Goal: Task Accomplishment & Management: Manage account settings

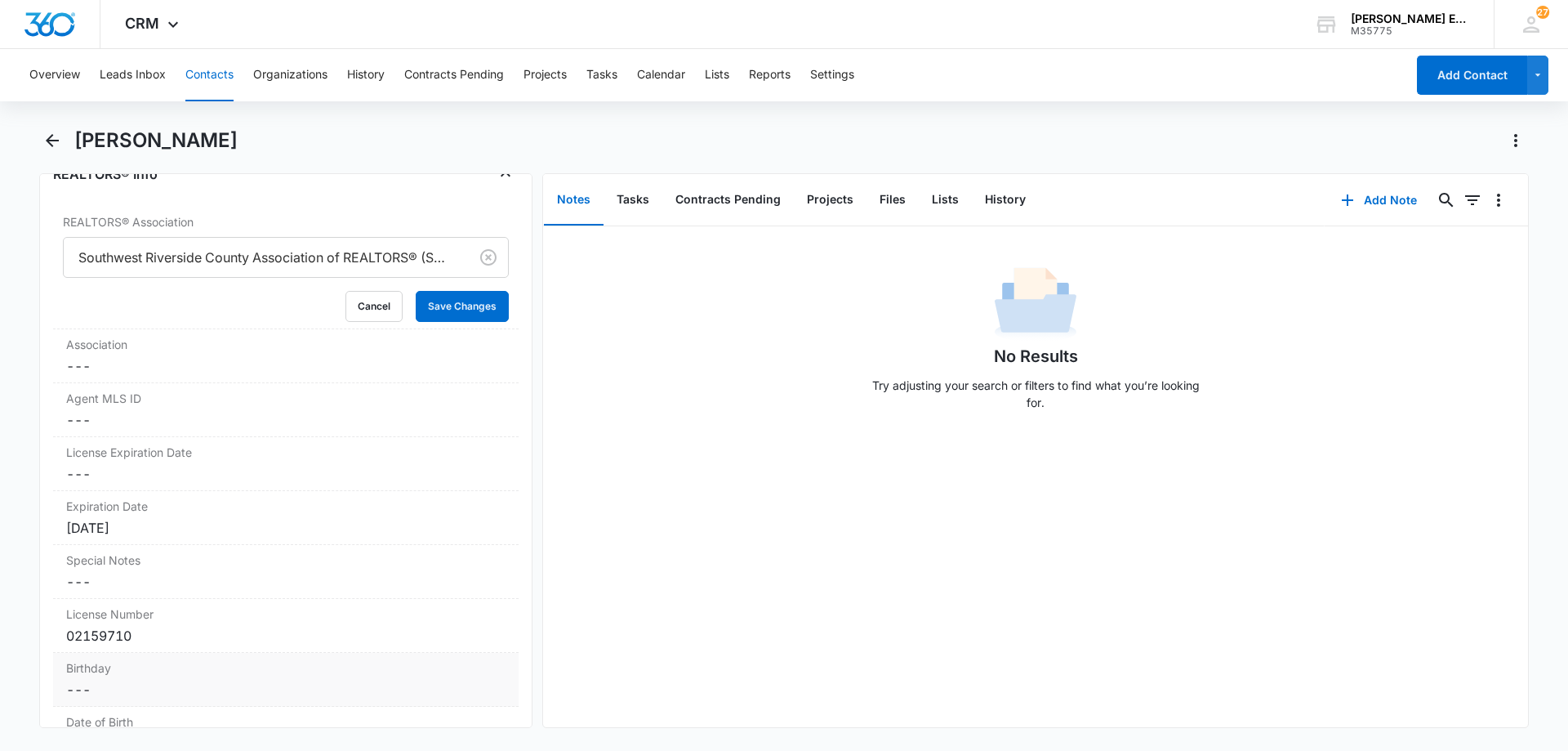
scroll to position [1357, 0]
click at [453, 312] on button "Save Changes" at bounding box center [461, 306] width 93 height 31
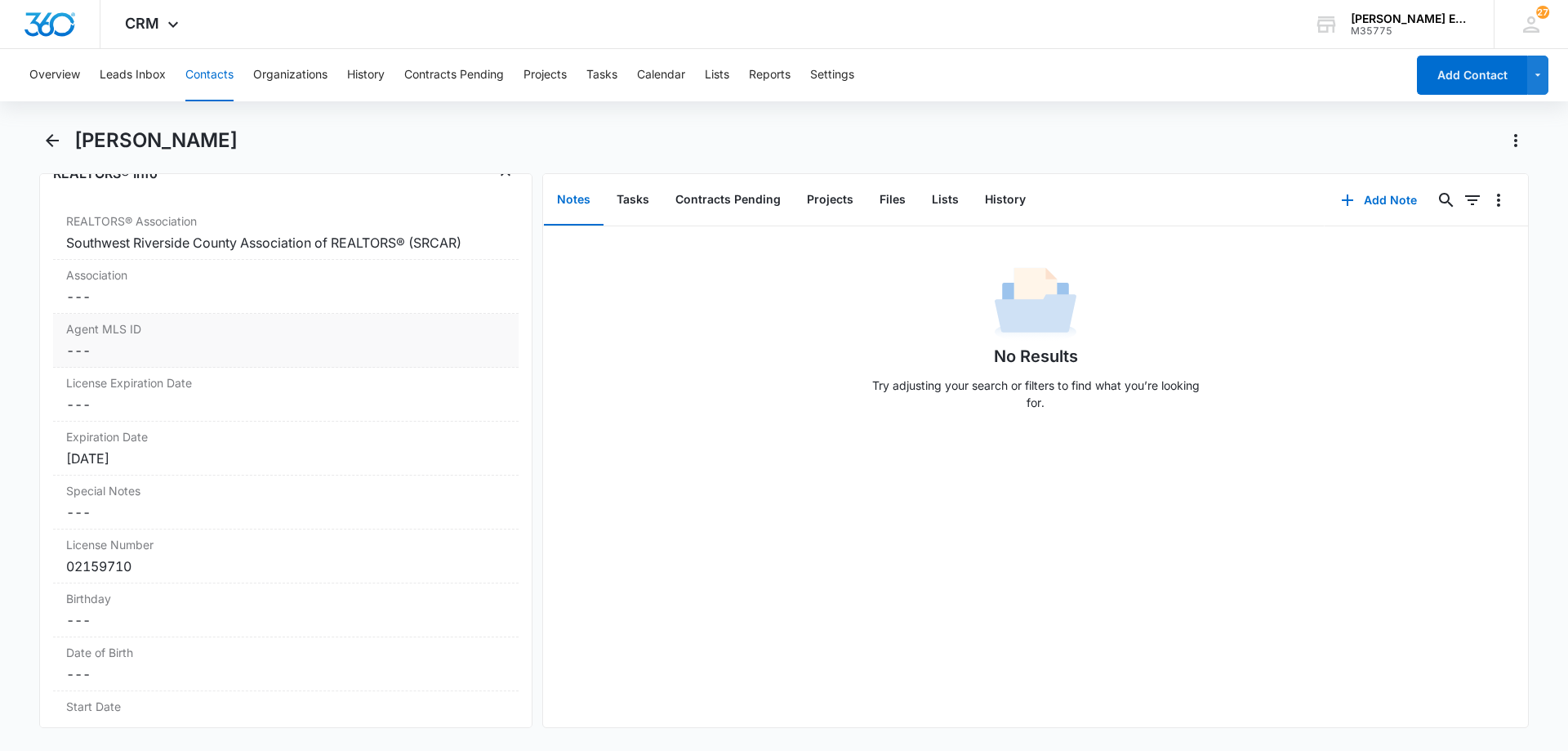
click at [158, 355] on dd "Cancel Save Changes ---" at bounding box center [285, 350] width 439 height 20
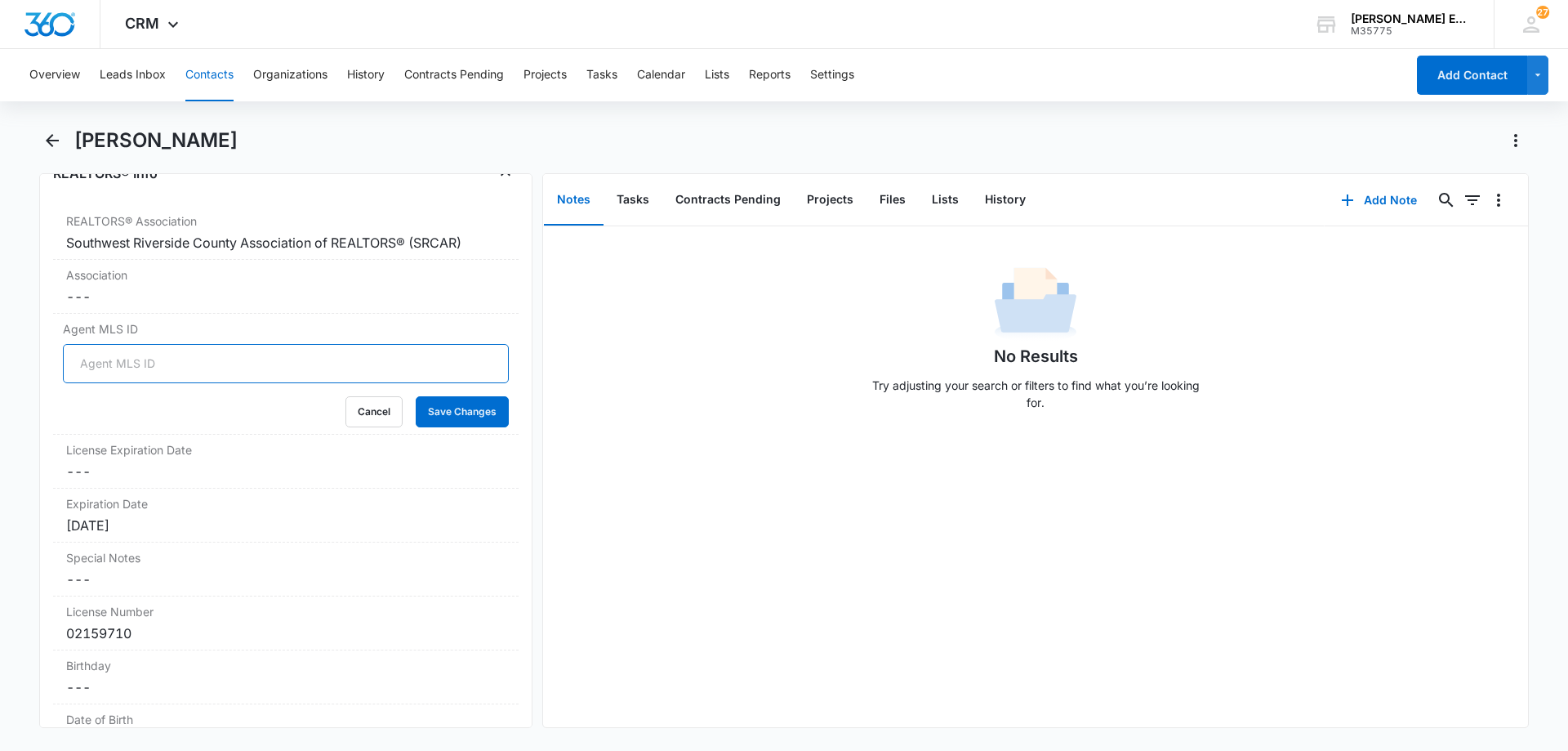
click at [195, 366] on input "Agent MLS ID" at bounding box center [285, 364] width 446 height 39
paste input "SWASNEANT"
type input "SWASNEANT"
click at [434, 405] on button "Save Changes" at bounding box center [461, 412] width 93 height 31
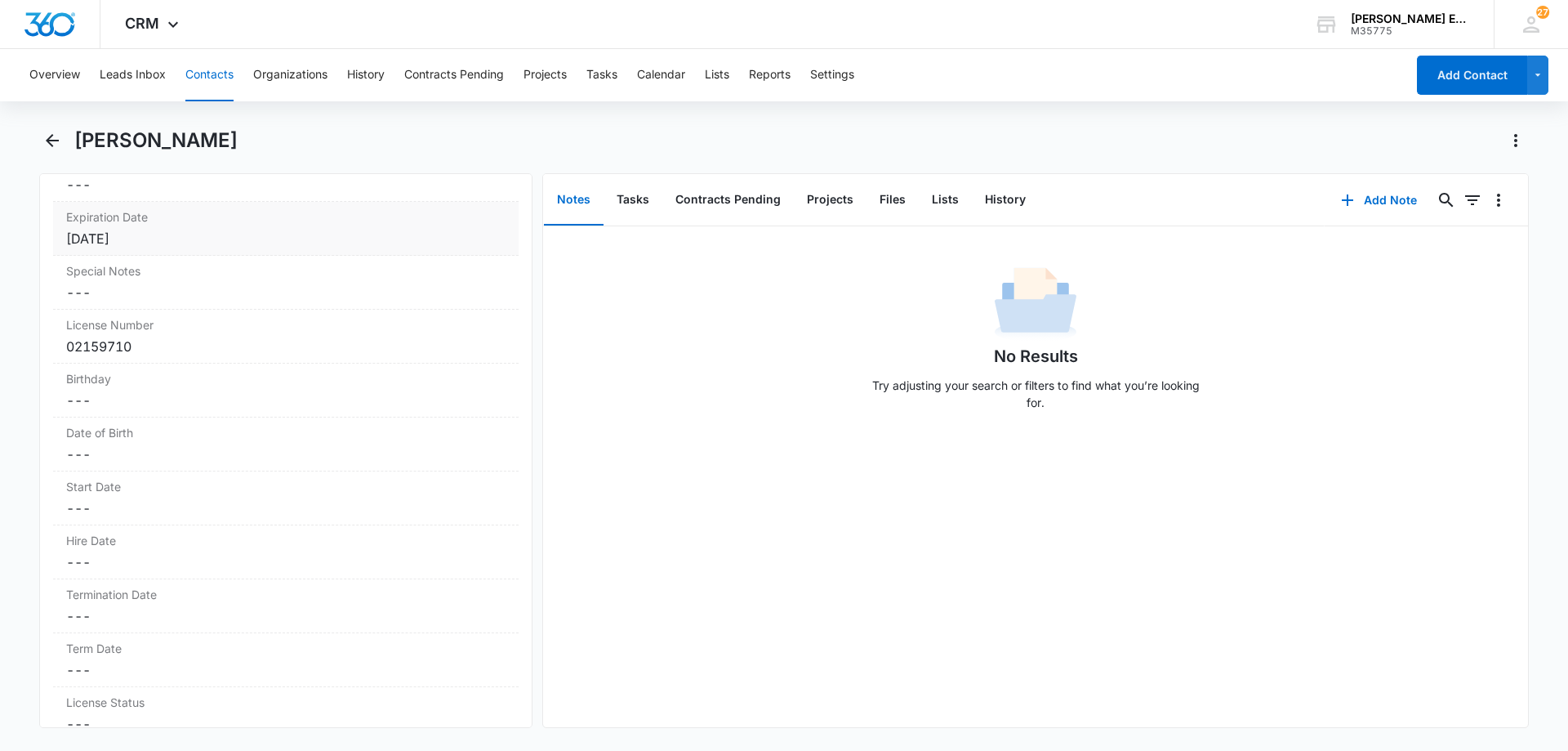
scroll to position [1603, 0]
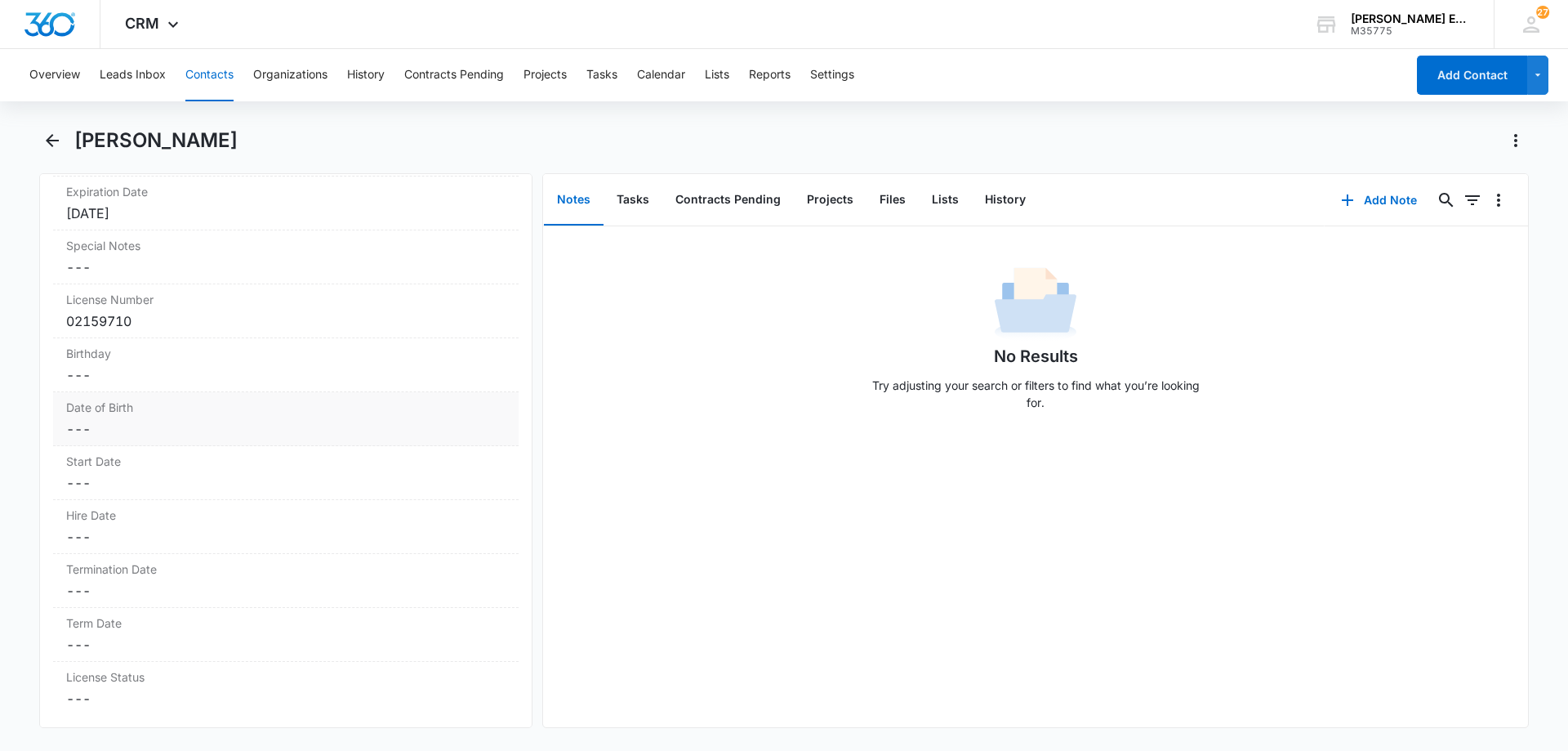
click at [136, 437] on dd "Cancel Save Changes ---" at bounding box center [285, 429] width 439 height 20
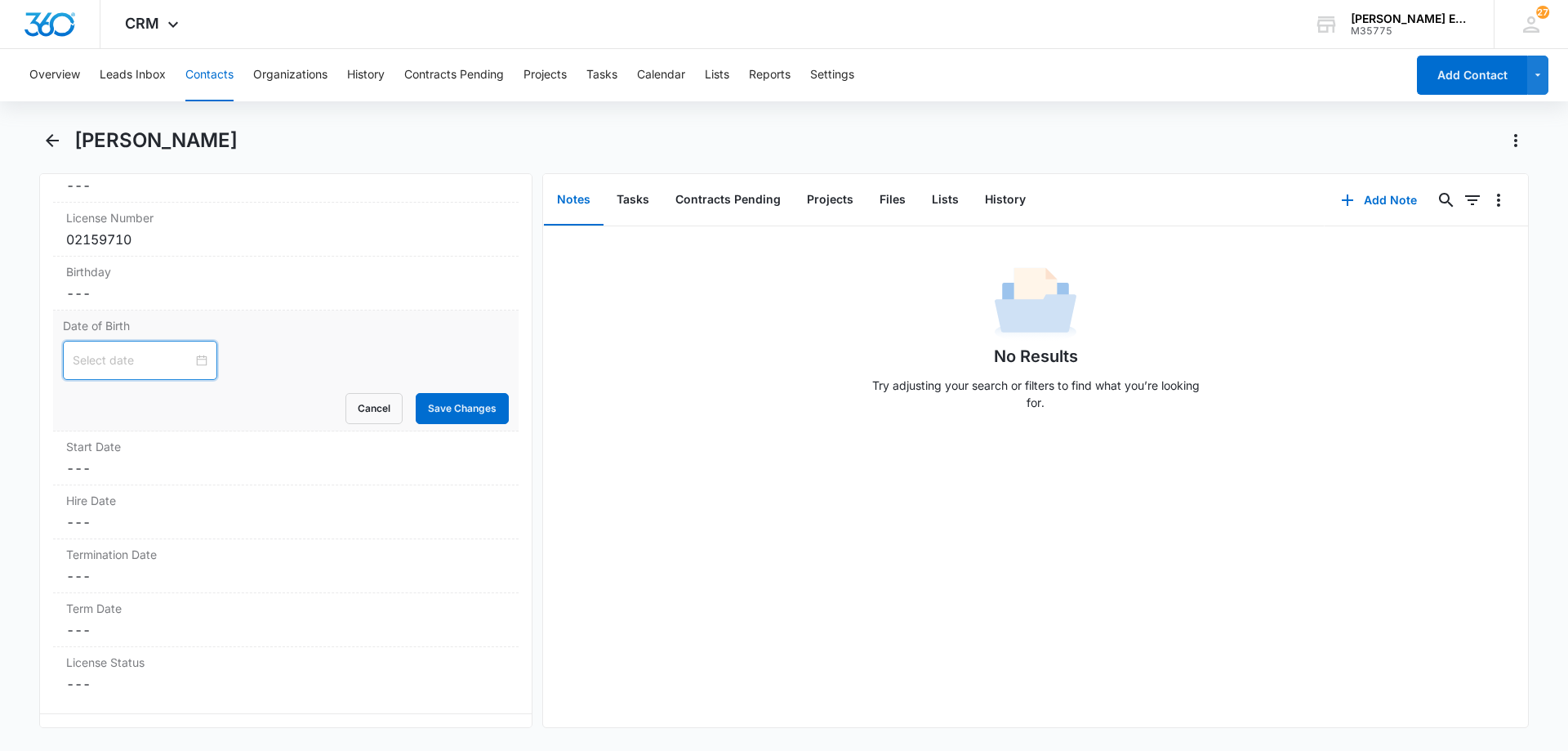
click at [109, 362] on input at bounding box center [132, 360] width 120 height 18
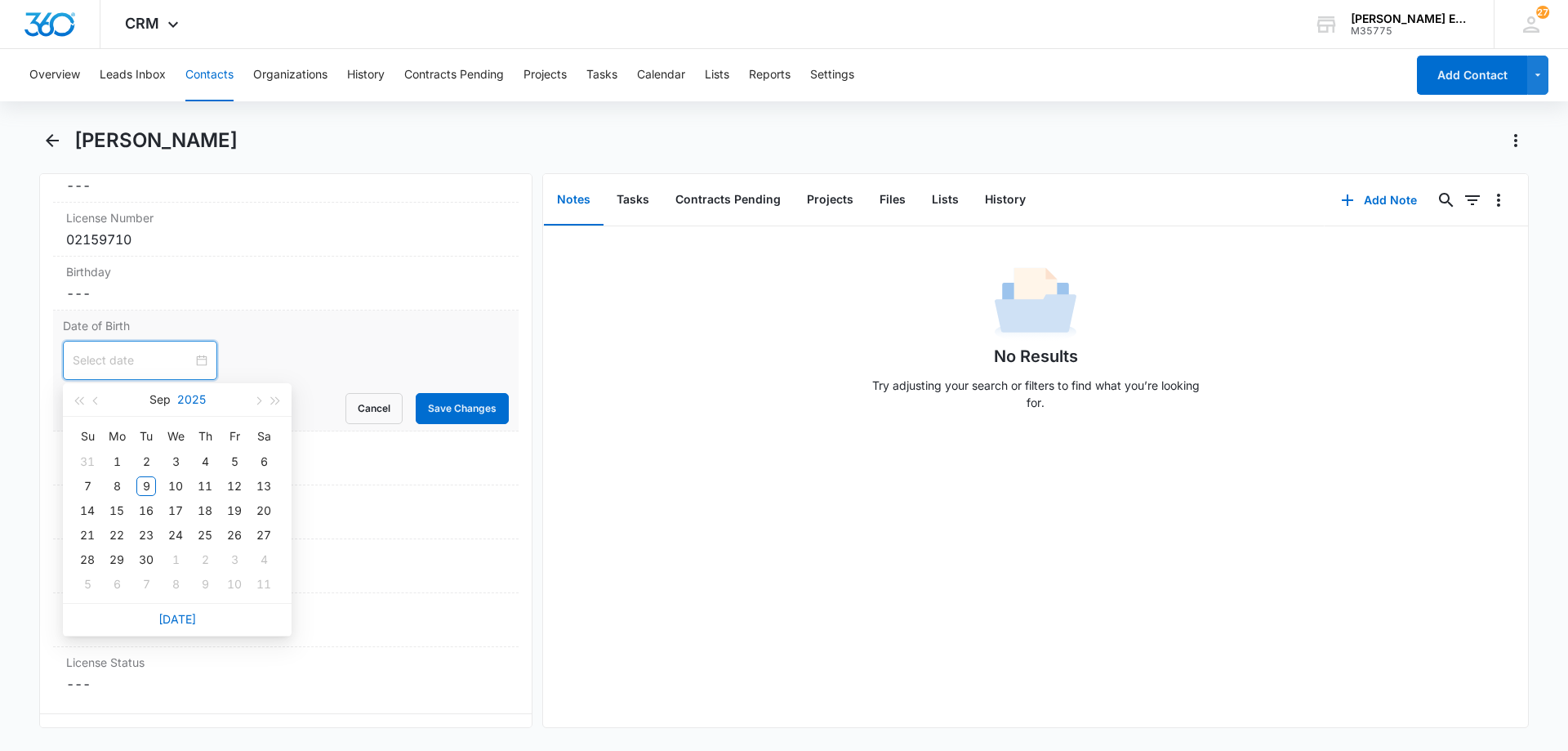
click at [197, 398] on button "2025" at bounding box center [191, 399] width 28 height 32
click at [82, 399] on span "button" at bounding box center [78, 401] width 8 height 8
click at [276, 399] on span "button" at bounding box center [276, 401] width 8 height 8
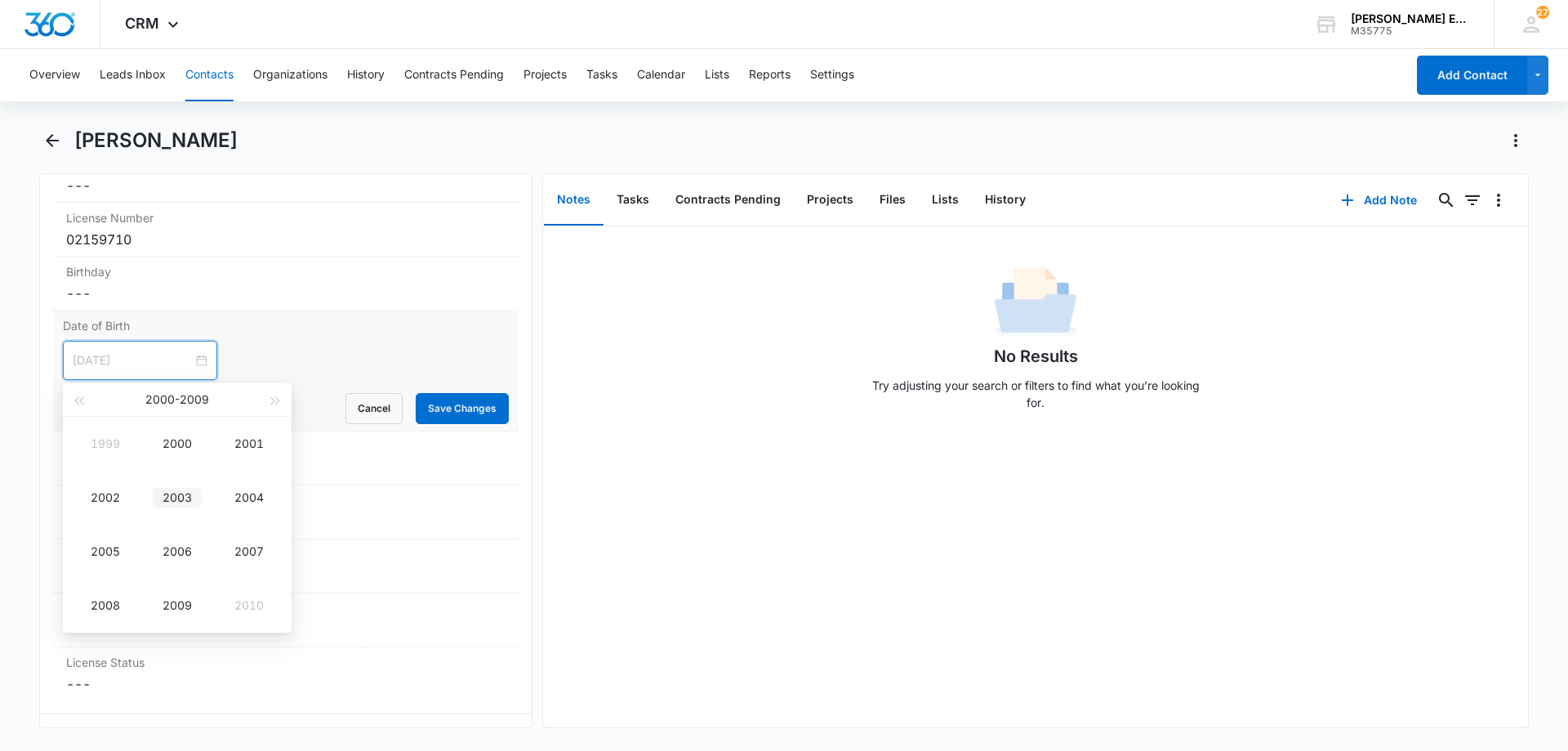
click at [176, 494] on div "2003" at bounding box center [177, 498] width 49 height 20
type input "[DATE]"
click at [171, 446] on div "Feb" at bounding box center [177, 444] width 49 height 20
click at [237, 567] on div "28" at bounding box center [235, 559] width 20 height 20
click at [155, 356] on input "[DATE]" at bounding box center [132, 360] width 120 height 18
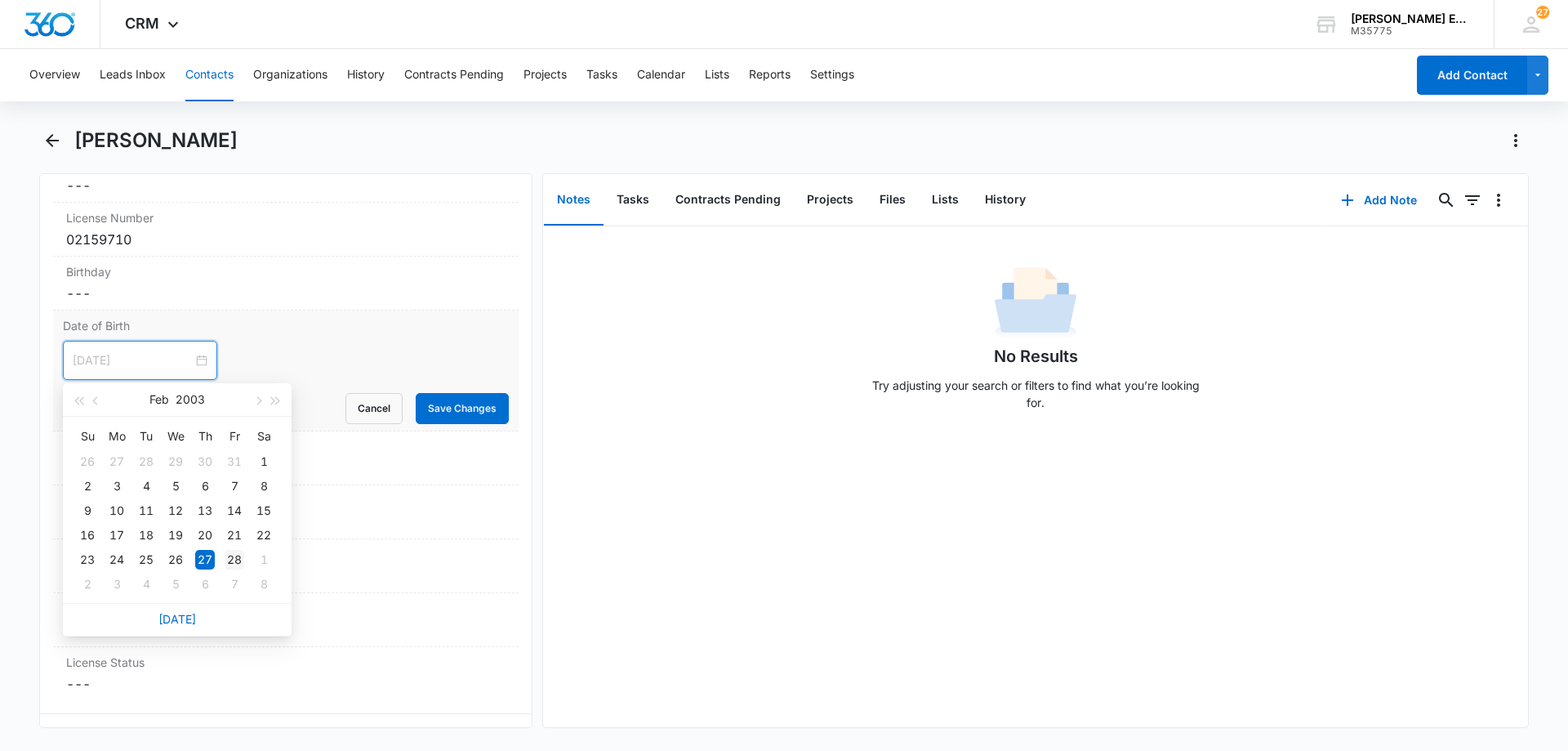
type input "[DATE]"
click at [240, 564] on div "28" at bounding box center [235, 559] width 20 height 20
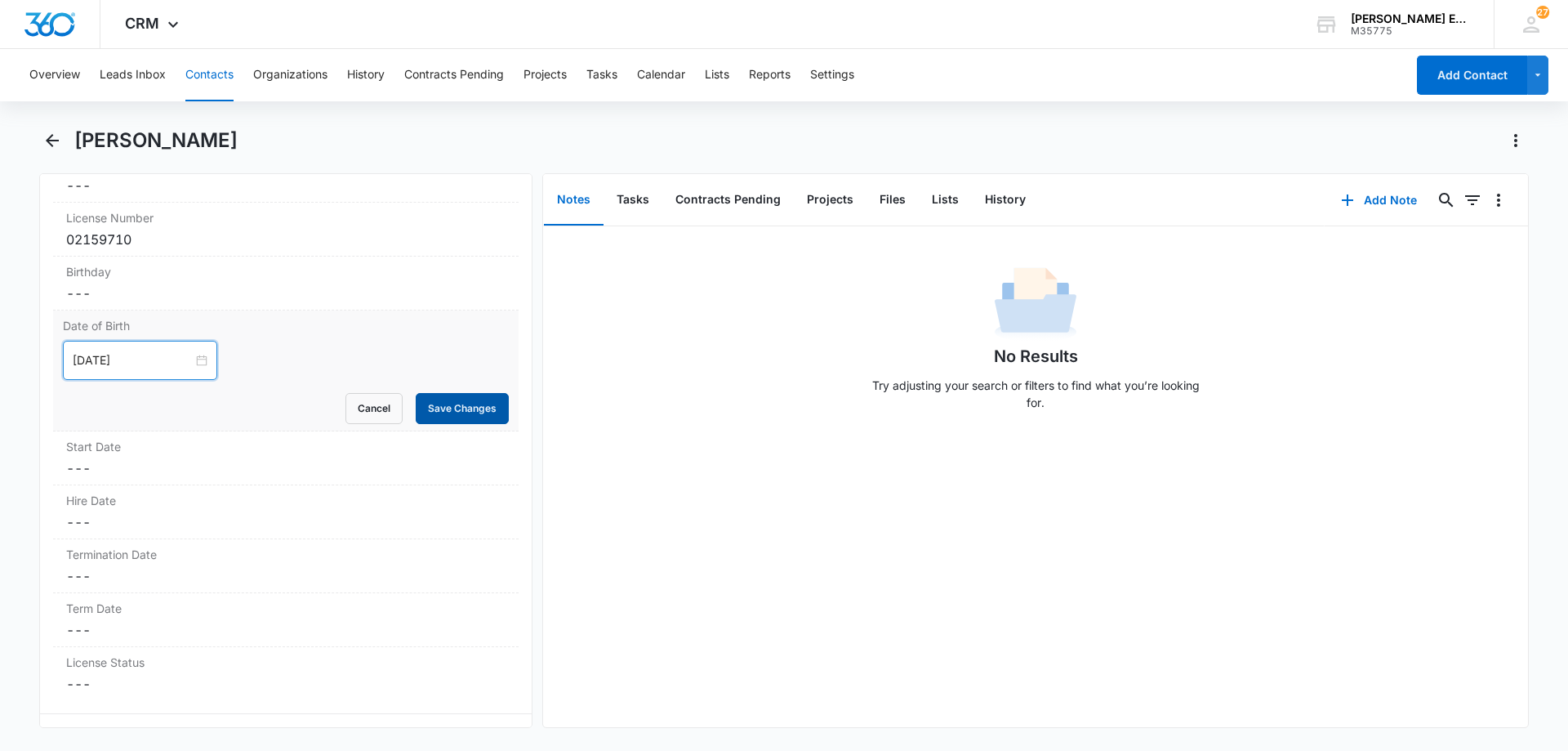
click at [415, 404] on button "Save Changes" at bounding box center [461, 409] width 93 height 31
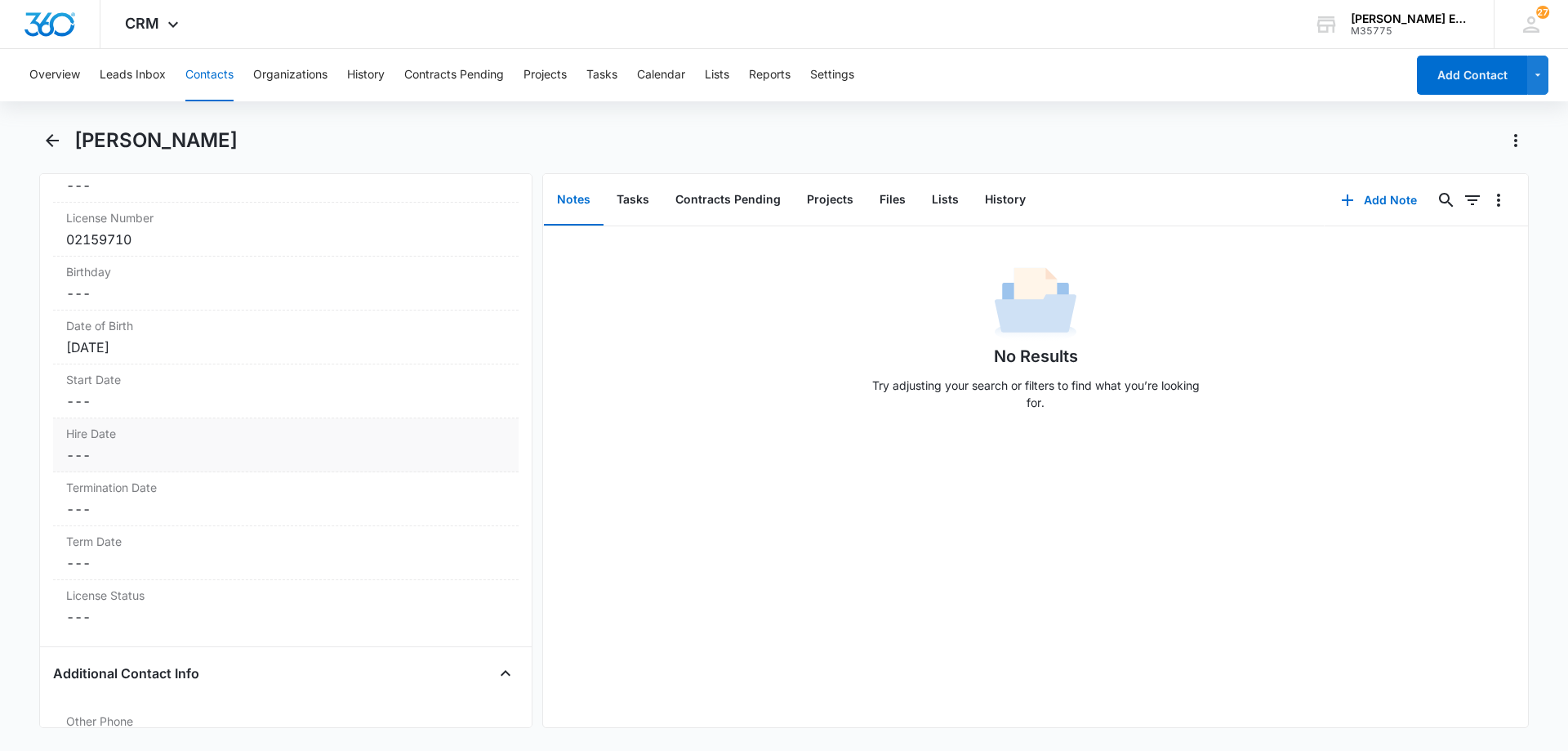
click at [161, 459] on dd "Cancel Save Changes ---" at bounding box center [285, 455] width 439 height 20
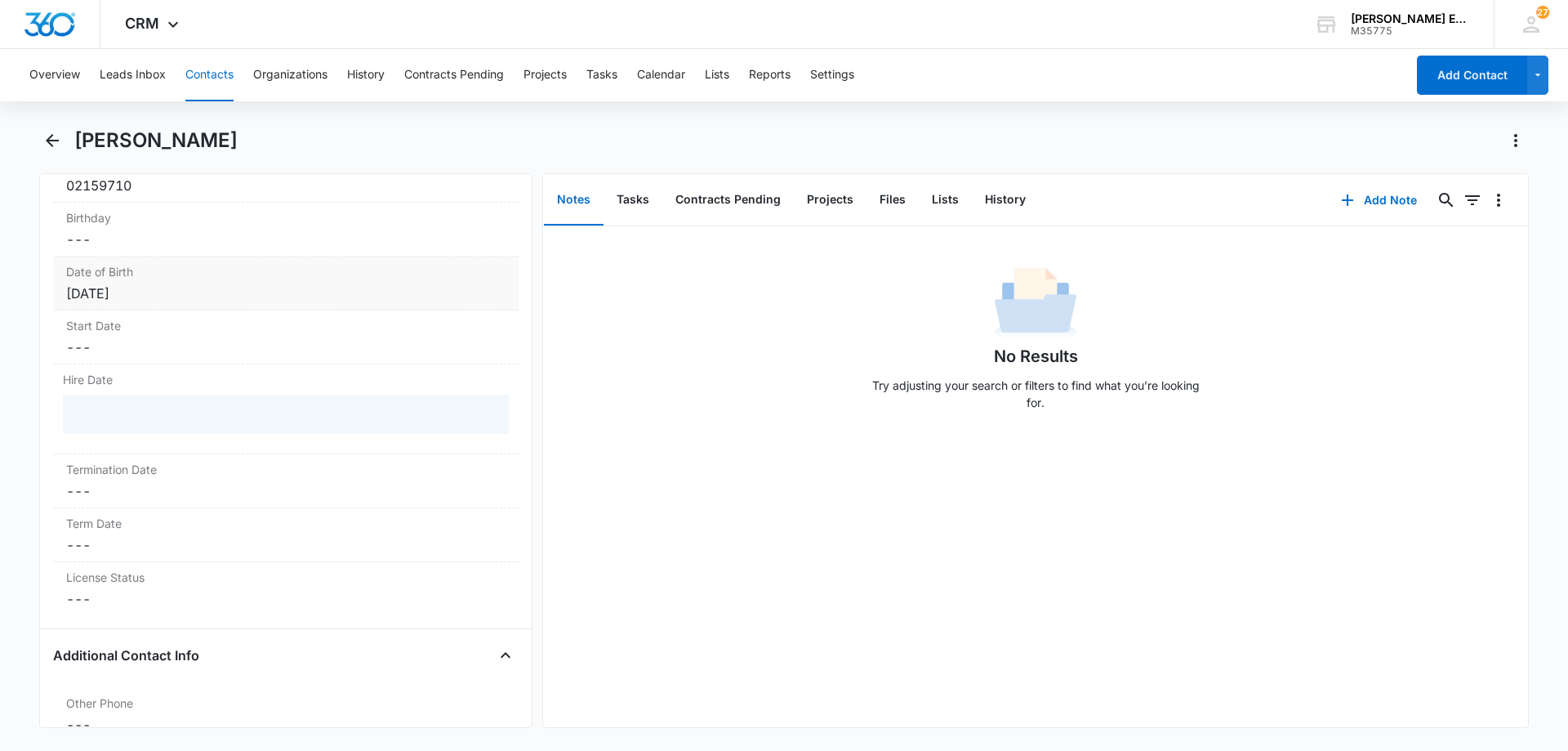
scroll to position [1766, 0]
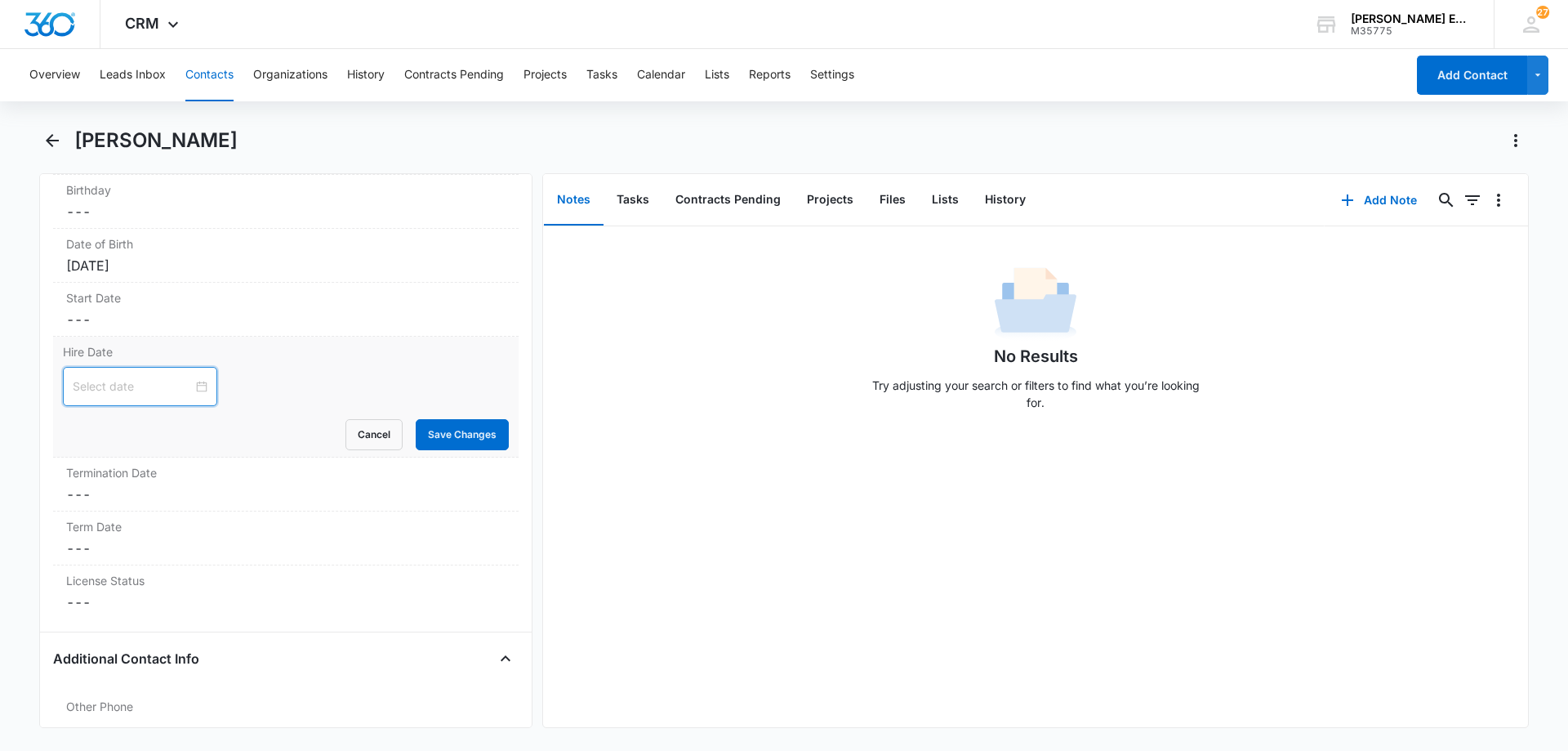
click at [114, 388] on input at bounding box center [132, 386] width 120 height 18
click at [191, 424] on button "2025" at bounding box center [191, 424] width 28 height 32
click at [73, 423] on button "button" at bounding box center [78, 424] width 18 height 32
type input "[DATE]"
click at [285, 425] on div "[DATE] - [DATE]" at bounding box center [177, 425] width 229 height 33
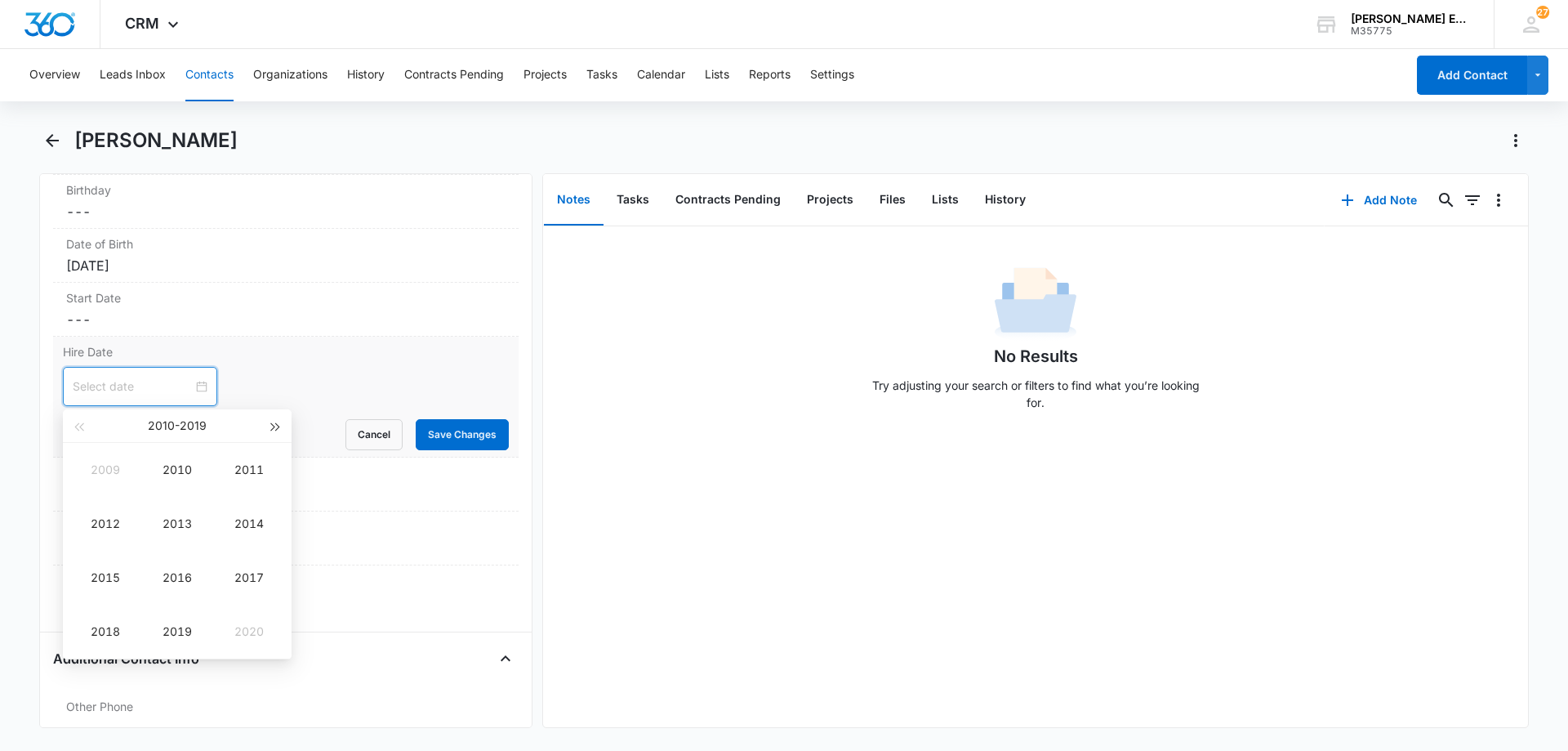
click at [282, 425] on button "button" at bounding box center [276, 424] width 18 height 32
click at [110, 526] on div "2022" at bounding box center [106, 523] width 49 height 20
click at [166, 524] on div "May" at bounding box center [177, 523] width 49 height 20
click at [200, 494] on div "5" at bounding box center [205, 488] width 20 height 20
type input "[DATE]"
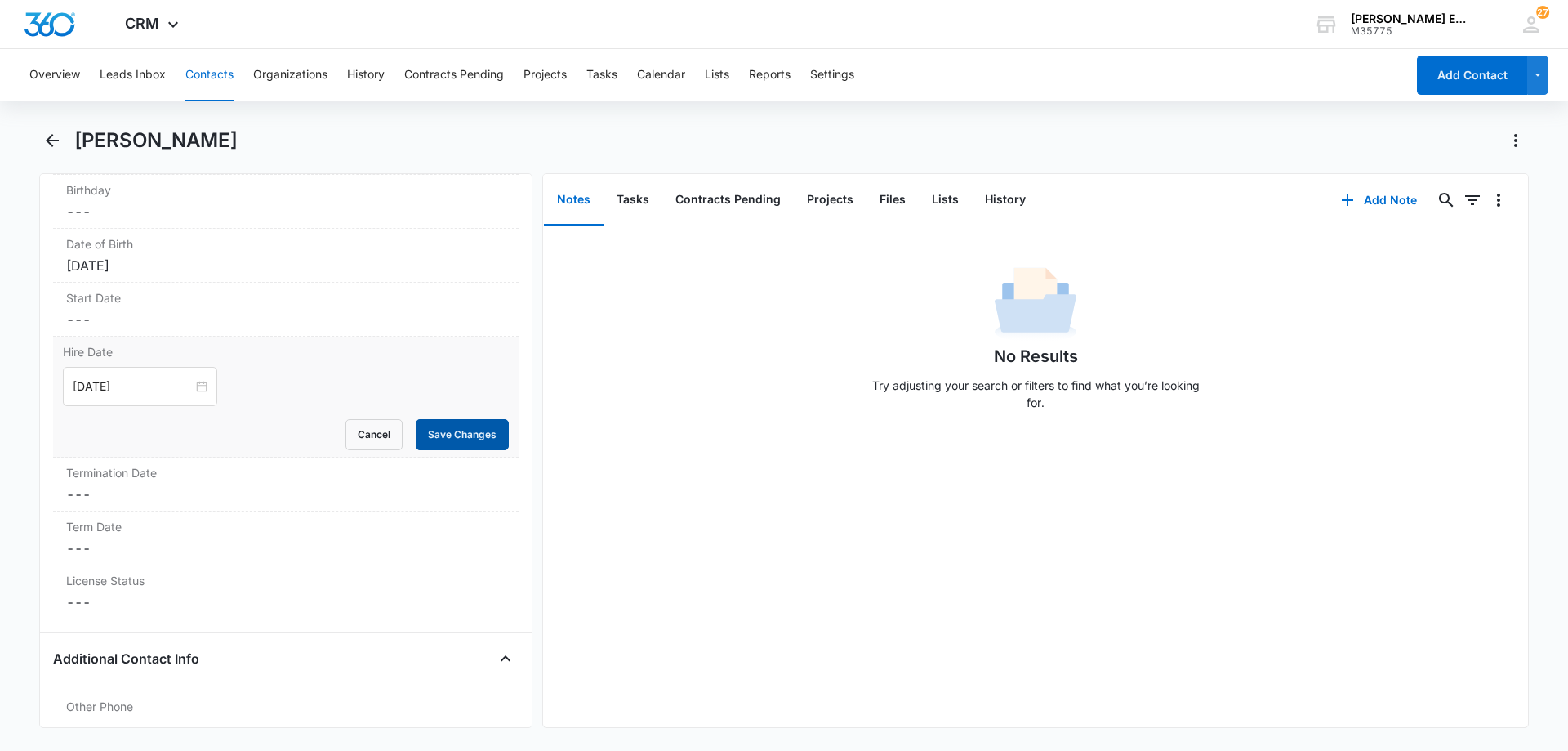
click at [444, 445] on button "Save Changes" at bounding box center [461, 435] width 93 height 31
click at [142, 601] on dd "Cancel Save Changes ---" at bounding box center [285, 602] width 439 height 20
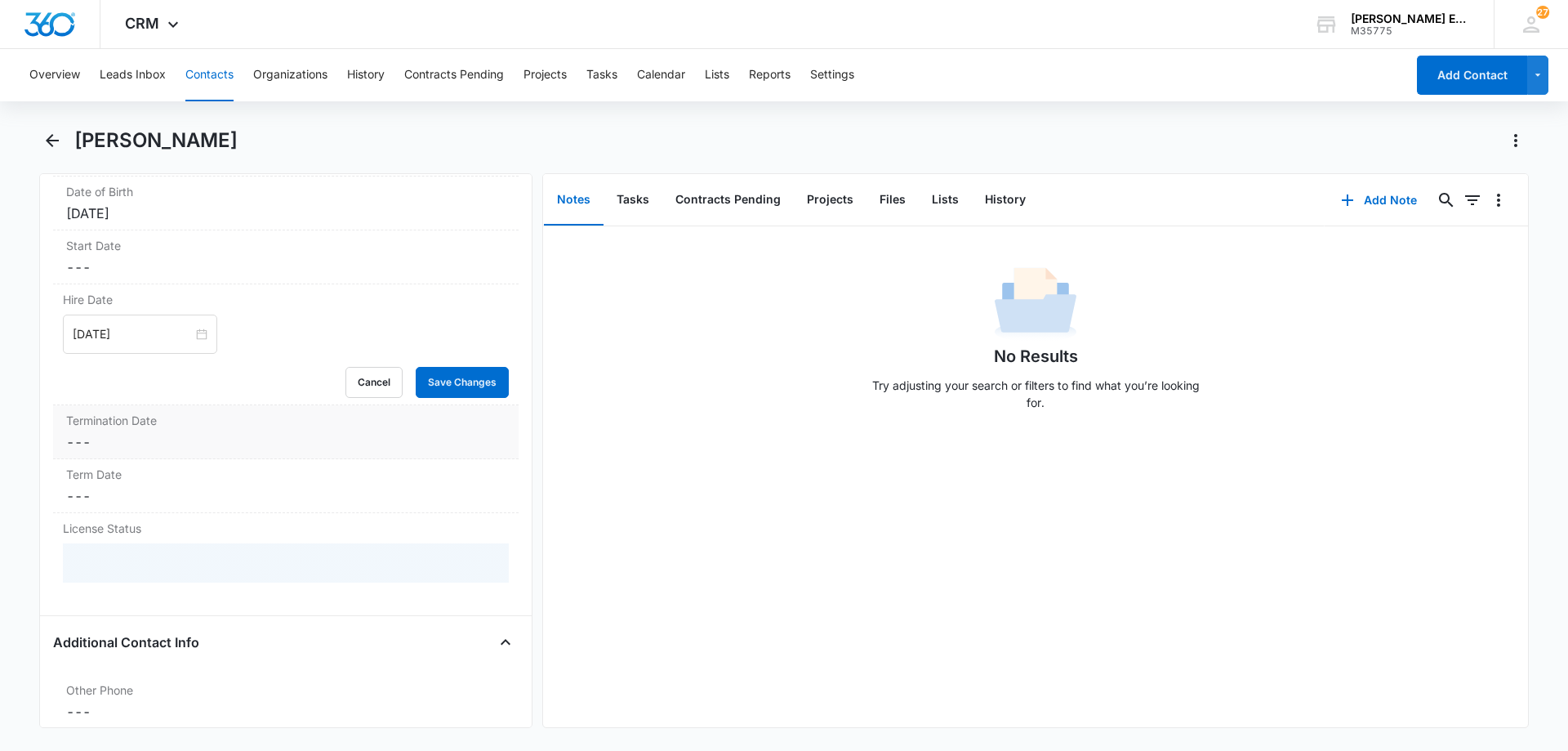
scroll to position [1847, 0]
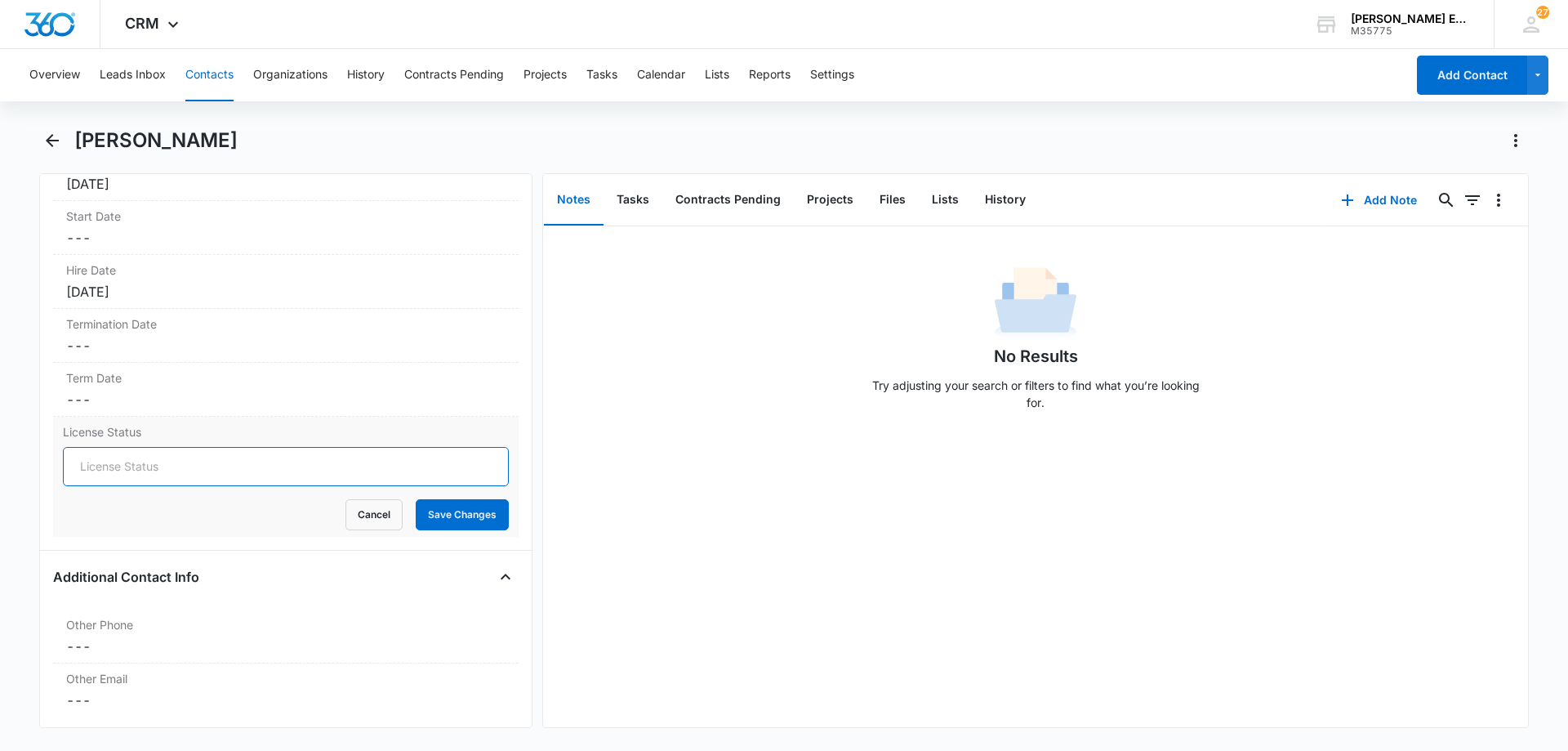
click at [155, 471] on input "License Status" at bounding box center [285, 466] width 446 height 39
type input "Active"
click at [442, 509] on button "Save Changes" at bounding box center [461, 514] width 93 height 31
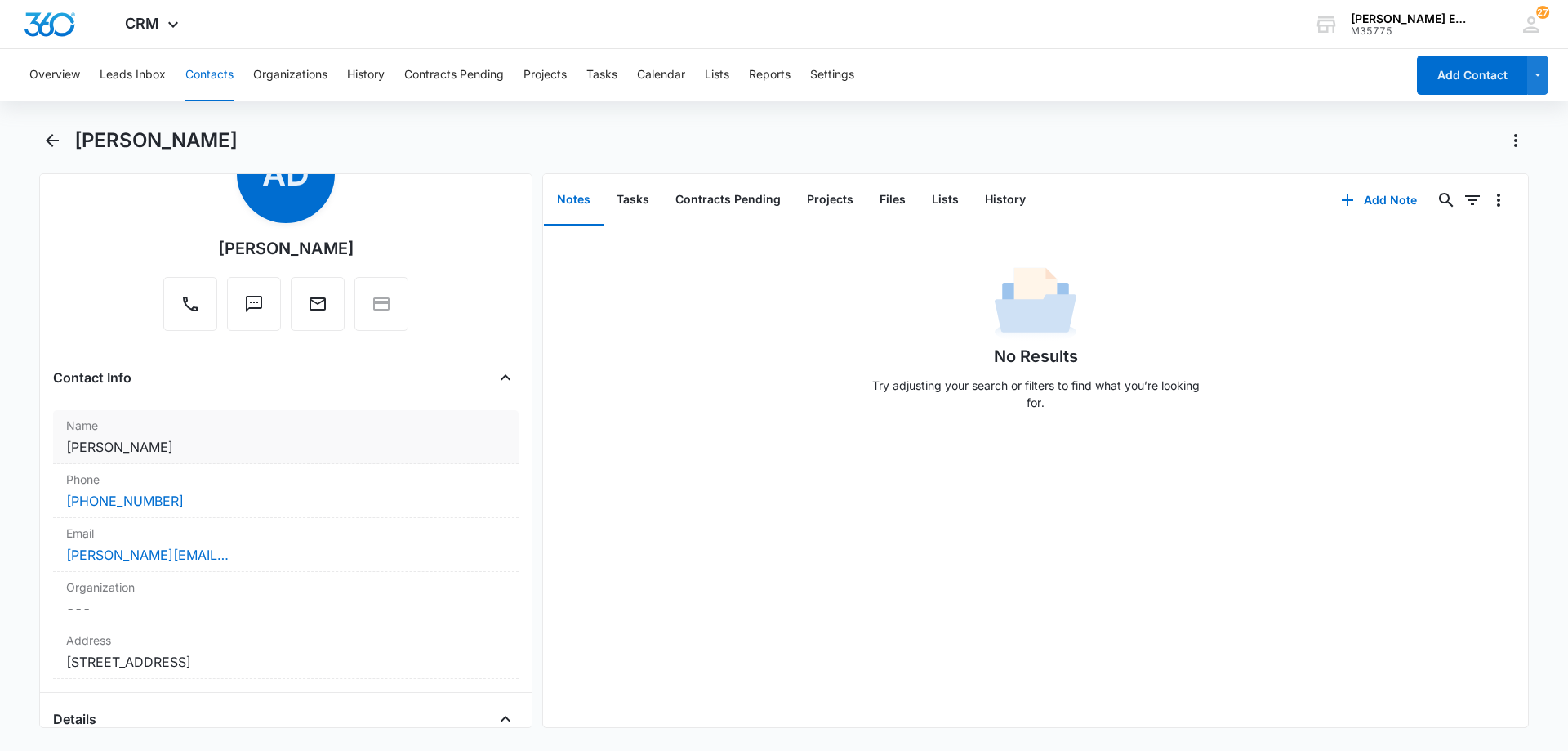
scroll to position [0, 0]
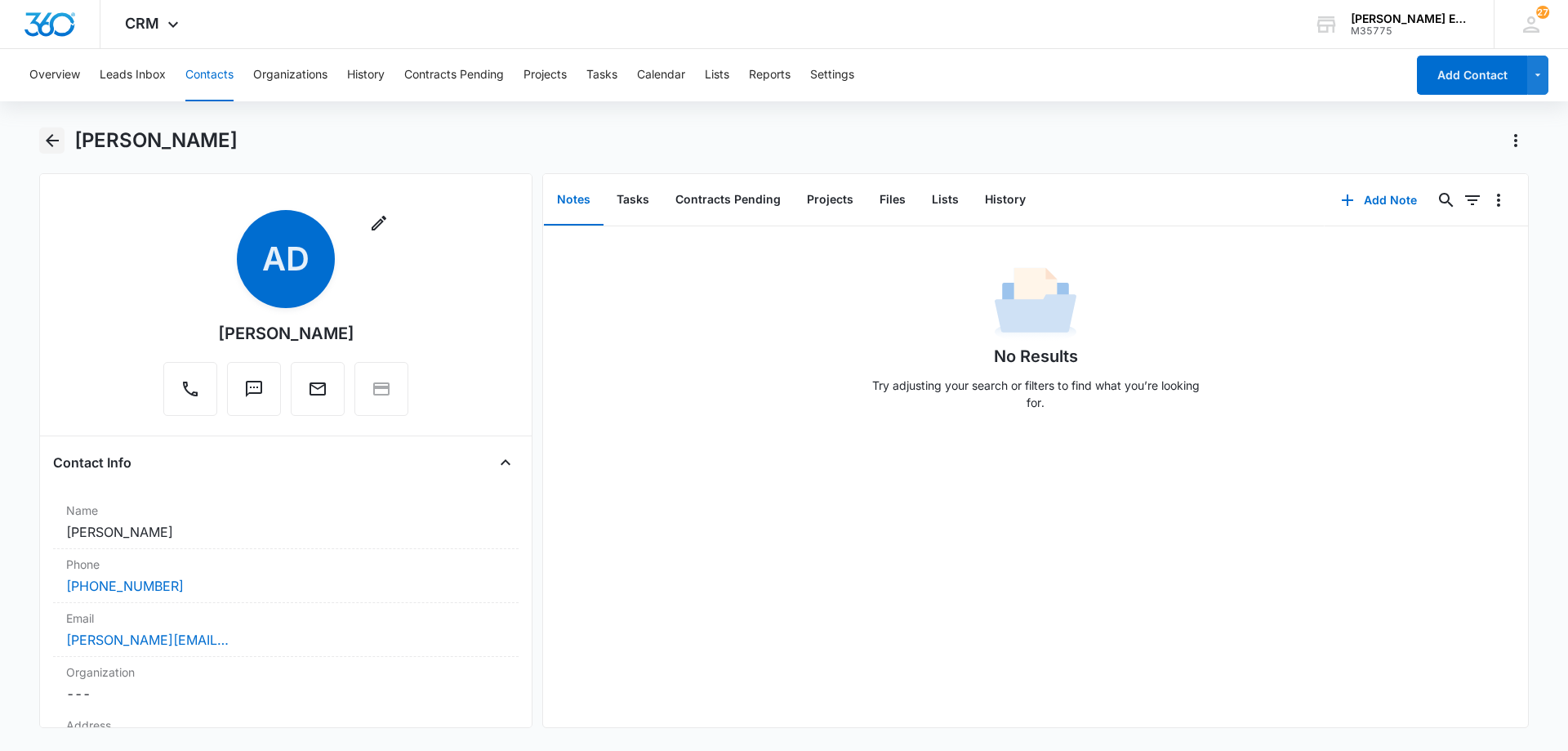
click at [54, 139] on icon "Back" at bounding box center [52, 141] width 20 height 20
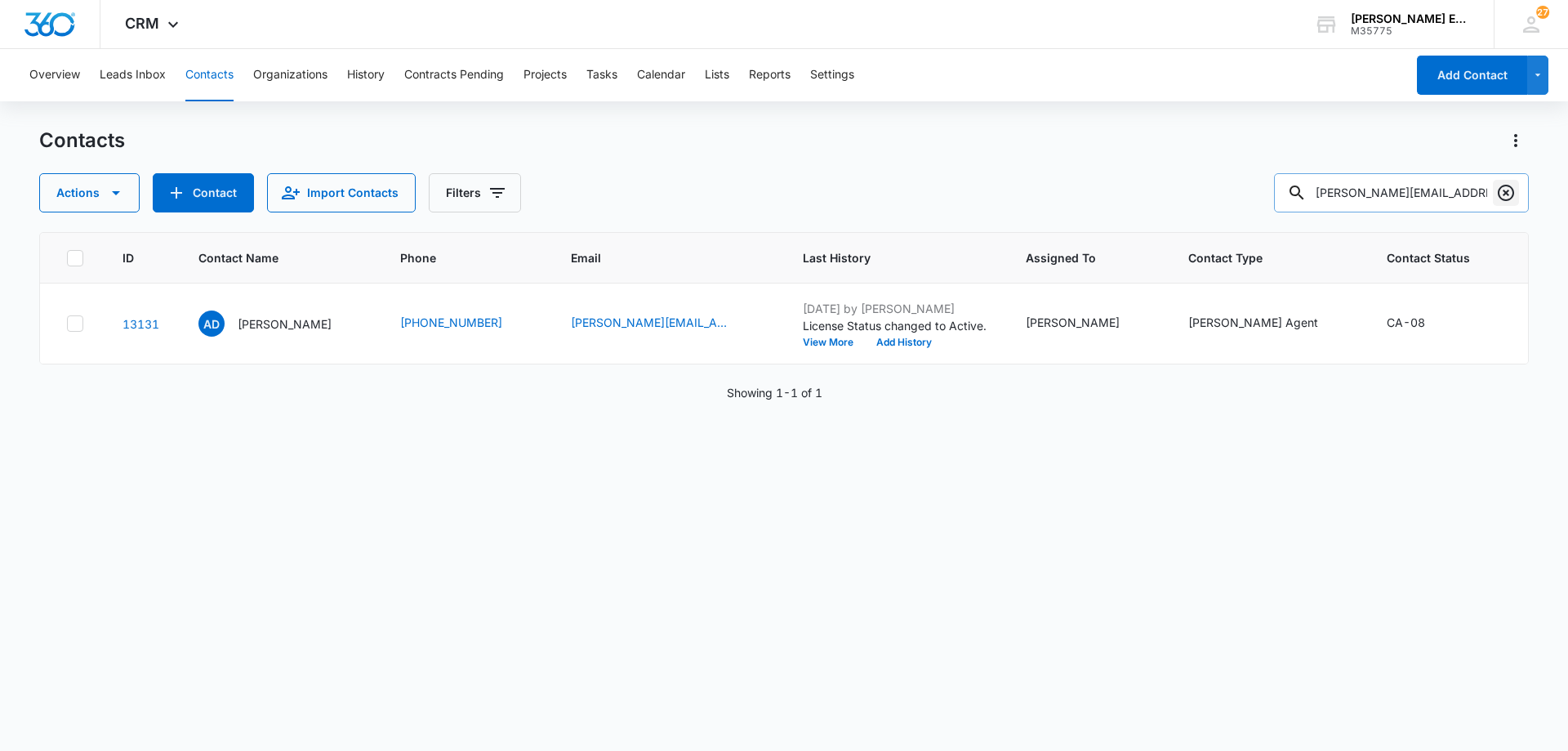
click at [1503, 191] on icon "Clear" at bounding box center [1505, 193] width 17 height 17
